Goal: Task Accomplishment & Management: Manage account settings

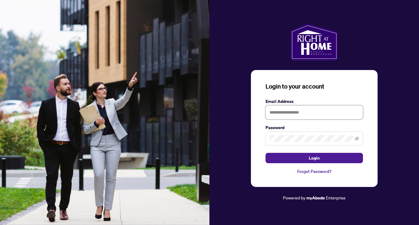
type input "**********"
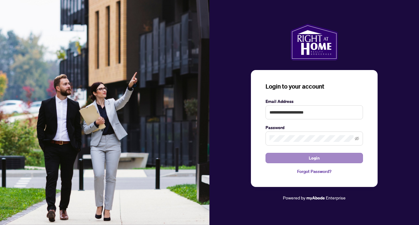
click at [314, 157] on span "Login" at bounding box center [314, 158] width 11 height 10
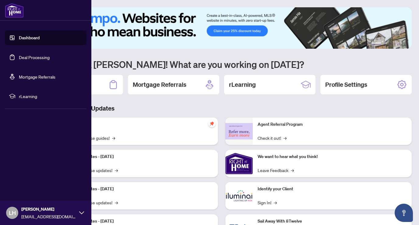
click at [25, 56] on link "Deal Processing" at bounding box center [34, 57] width 31 height 5
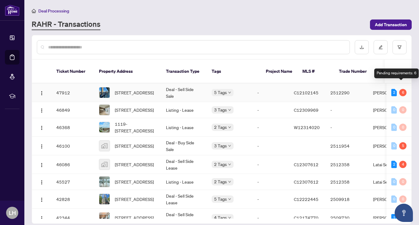
click at [400, 89] on div "6" at bounding box center [402, 92] width 7 height 7
click at [392, 89] on div "2" at bounding box center [393, 92] width 5 height 7
click at [62, 84] on td "47912" at bounding box center [72, 92] width 43 height 19
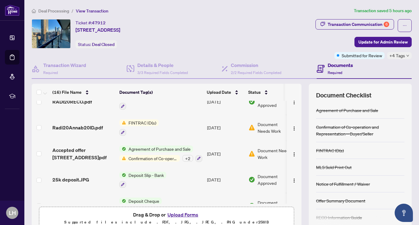
scroll to position [269, 0]
click at [187, 156] on div "+ 2" at bounding box center [187, 157] width 11 height 7
click at [168, 131] on td "FINTRAC ID(s)" at bounding box center [161, 127] width 88 height 26
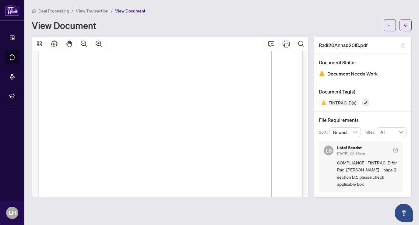
scroll to position [415, 0]
click at [110, 115] on span "there is a third party, complete Section B.2." at bounding box center [80, 113] width 59 height 4
click at [289, 41] on icon "Print" at bounding box center [286, 43] width 7 height 7
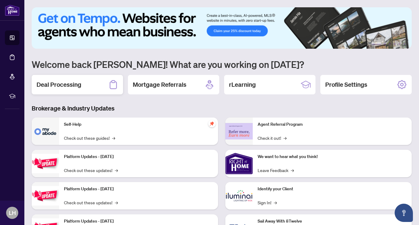
click at [65, 82] on h2 "Deal Processing" at bounding box center [59, 84] width 45 height 9
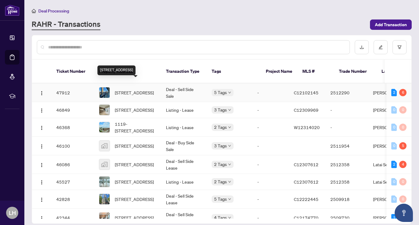
click at [125, 89] on span "2702-955 Bay St, Toronto, Ontario M5S 0C6, Canada" at bounding box center [134, 92] width 39 height 7
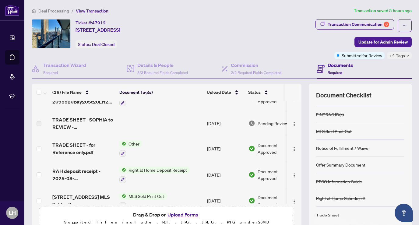
scroll to position [36, 0]
click at [362, 22] on div "Transaction Communication 6" at bounding box center [359, 24] width 62 height 10
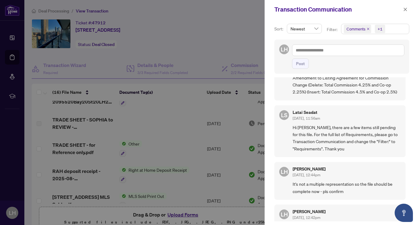
scroll to position [43, 0]
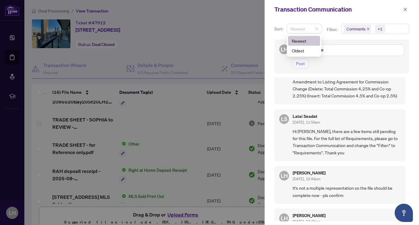
click at [315, 30] on span "Newest" at bounding box center [304, 28] width 28 height 9
click at [357, 48] on textarea at bounding box center [348, 50] width 112 height 12
click at [367, 28] on icon "close" at bounding box center [368, 28] width 3 height 3
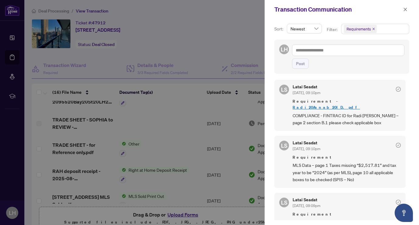
click at [335, 105] on link "Radi20Annab20ID.pdf" at bounding box center [326, 107] width 67 height 5
click at [220, 26] on div at bounding box center [209, 112] width 419 height 225
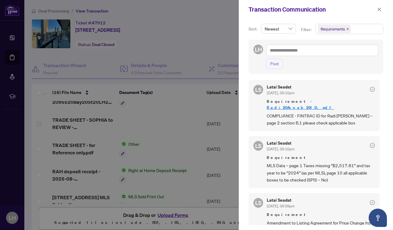
click at [200, 44] on div at bounding box center [196, 115] width 393 height 230
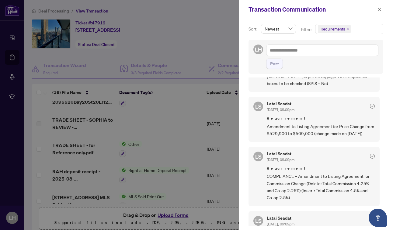
scroll to position [98, 0]
click at [208, 34] on div at bounding box center [196, 115] width 393 height 230
click at [378, 7] on span "button" at bounding box center [380, 10] width 4 height 10
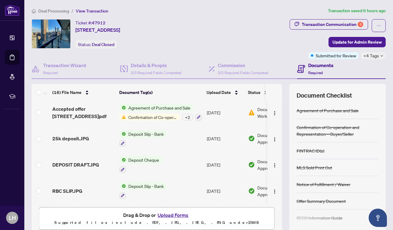
scroll to position [313, 0]
click at [334, 23] on div "Transaction Communication 6" at bounding box center [333, 24] width 62 height 10
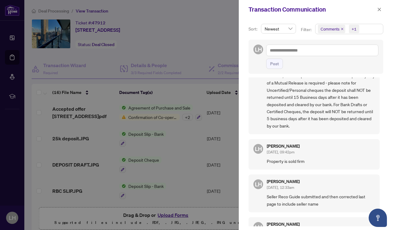
scroll to position [949, 0]
click at [378, 8] on icon "close" at bounding box center [380, 9] width 4 height 4
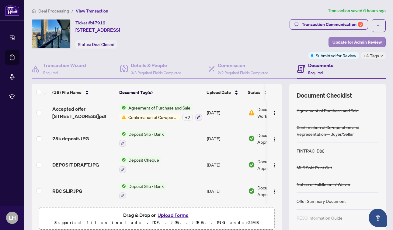
click at [359, 40] on span "Update for Admin Review" at bounding box center [357, 42] width 49 height 10
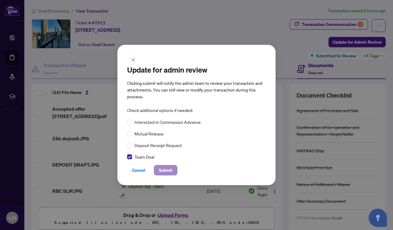
click at [166, 167] on span "Submit" at bounding box center [166, 170] width 14 height 10
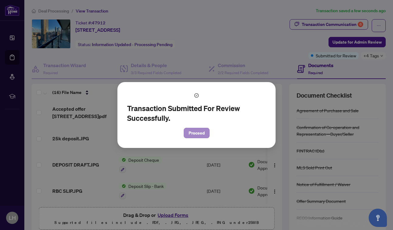
click at [199, 137] on span "Proceed" at bounding box center [197, 133] width 16 height 10
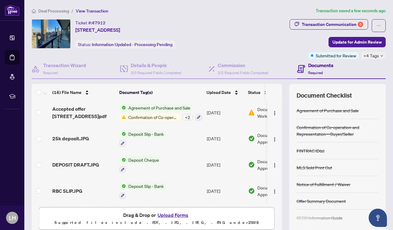
scroll to position [313, 0]
click at [156, 114] on span "Confirmation of Co-operation and Representation—Buyer/Seller" at bounding box center [153, 117] width 54 height 7
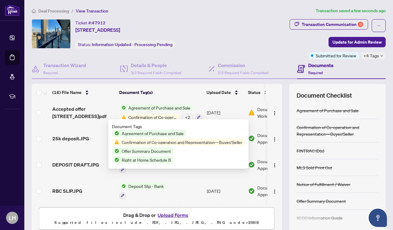
click at [228, 151] on td "Aug/09/2025" at bounding box center [225, 164] width 41 height 26
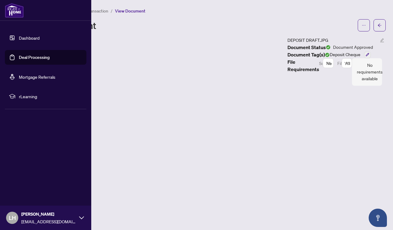
click at [31, 36] on link "Dashboard" at bounding box center [29, 37] width 21 height 5
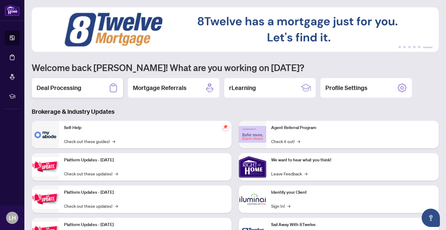
click at [63, 88] on h2 "Deal Processing" at bounding box center [59, 87] width 45 height 9
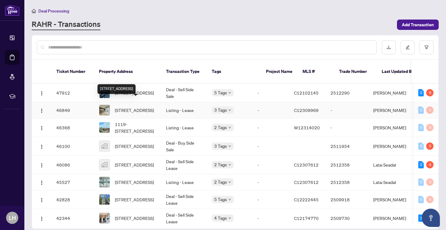
click at [127, 107] on span "2702-955 Bay St, Toronto, Ontario M5S 0C6, Canada" at bounding box center [134, 110] width 39 height 7
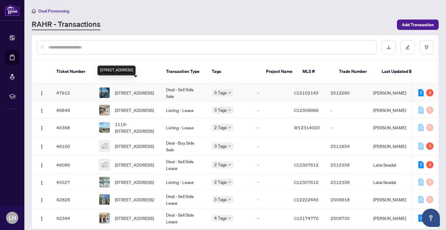
click at [126, 89] on span "2702-955 Bay St, Toronto, Ontario M5S 0C6, Canada" at bounding box center [134, 92] width 39 height 7
